Goal: Information Seeking & Learning: Check status

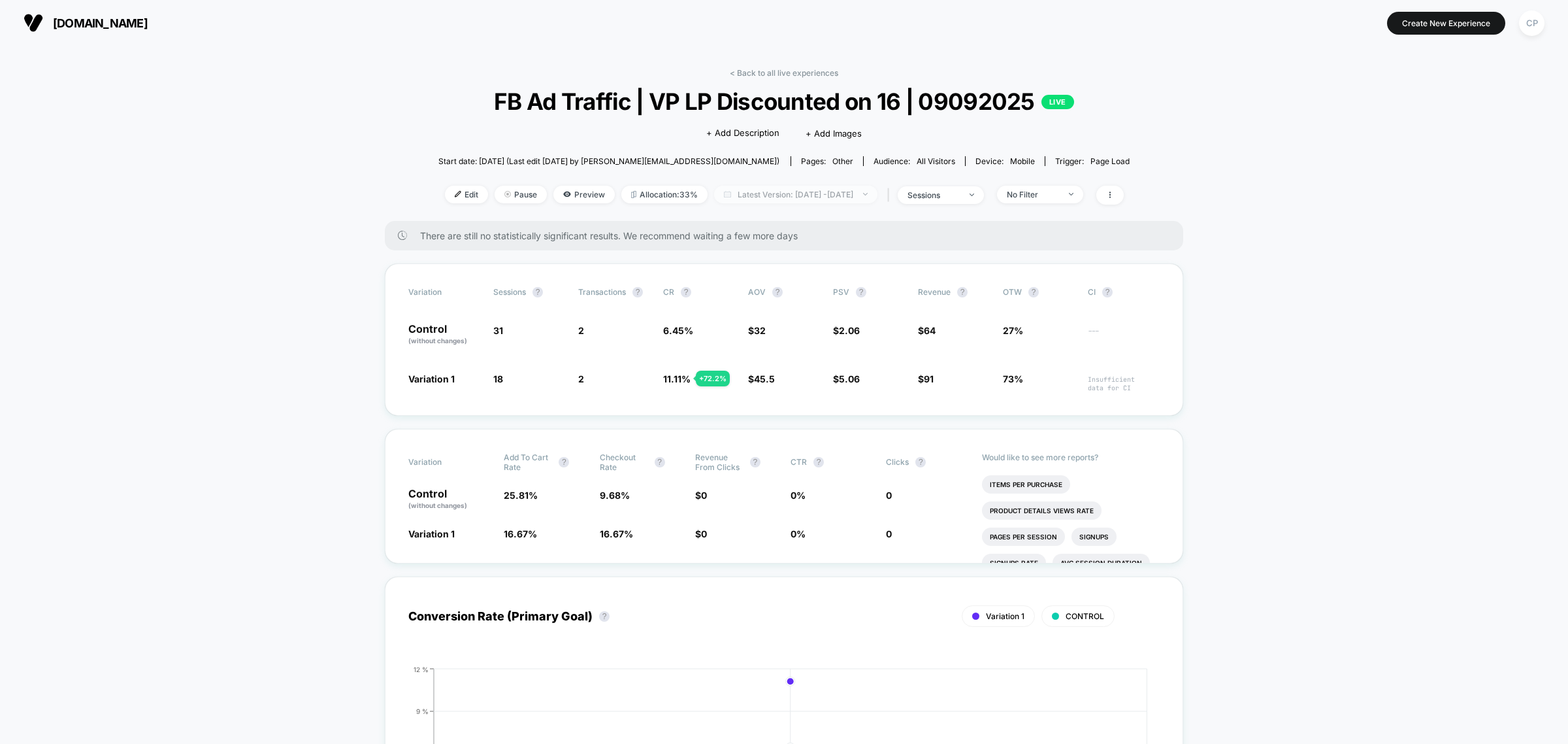
click at [753, 187] on span "Latest Version: [DATE] - [DATE]" at bounding box center [795, 194] width 163 height 17
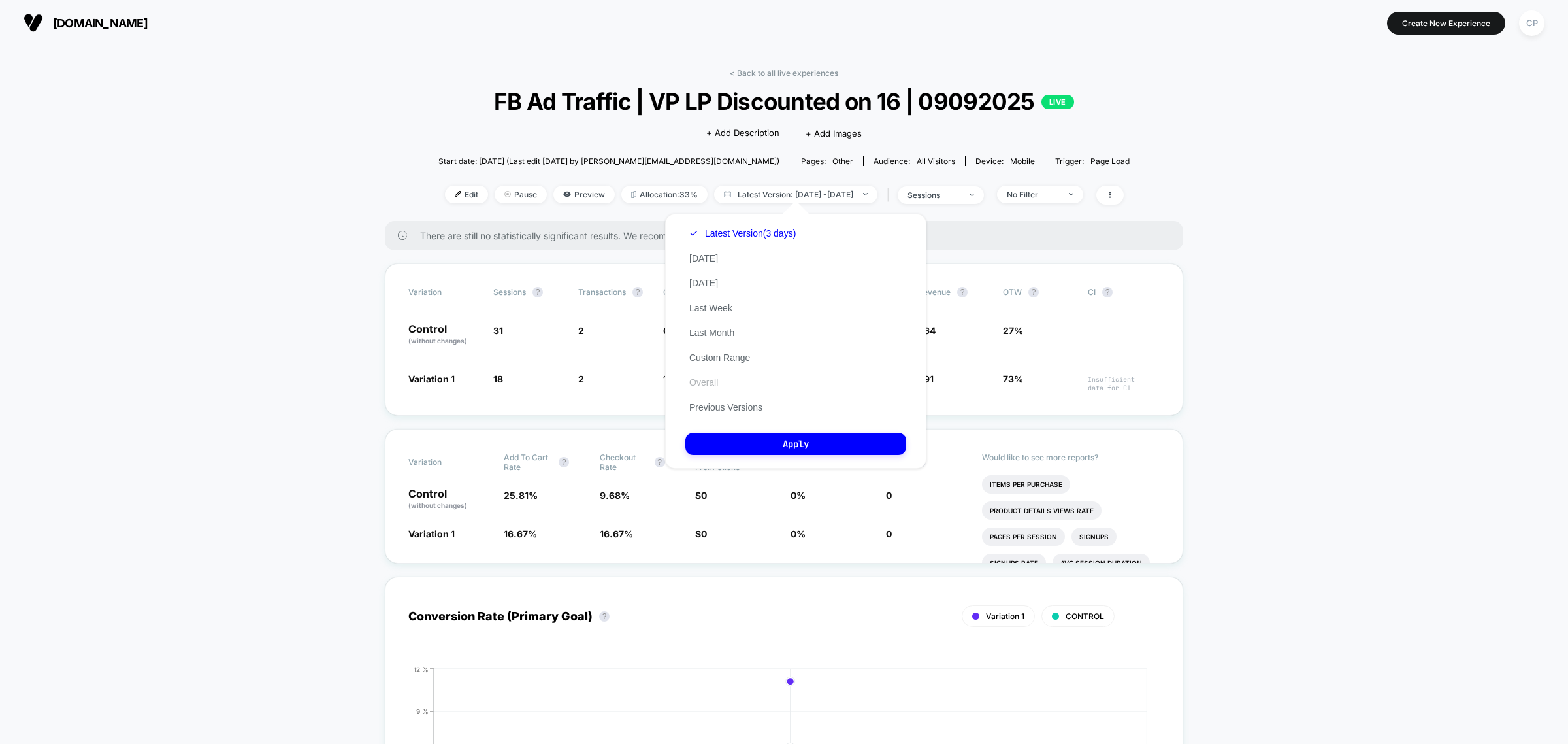
click at [712, 381] on button "Overall" at bounding box center [703, 382] width 36 height 12
click at [755, 436] on button "Apply" at bounding box center [795, 444] width 221 height 22
